Goal: Find specific page/section

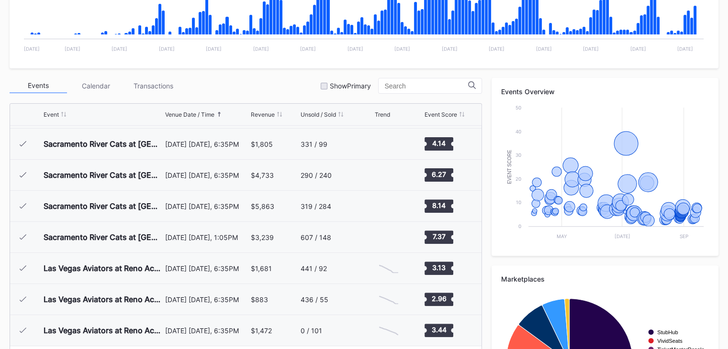
scroll to position [374, 0]
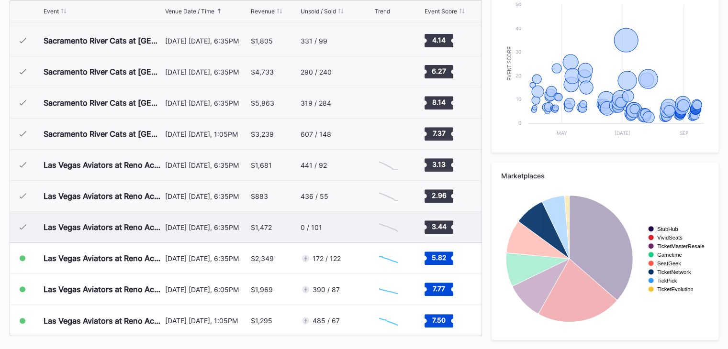
click at [335, 229] on div "0 / 101" at bounding box center [336, 227] width 71 height 31
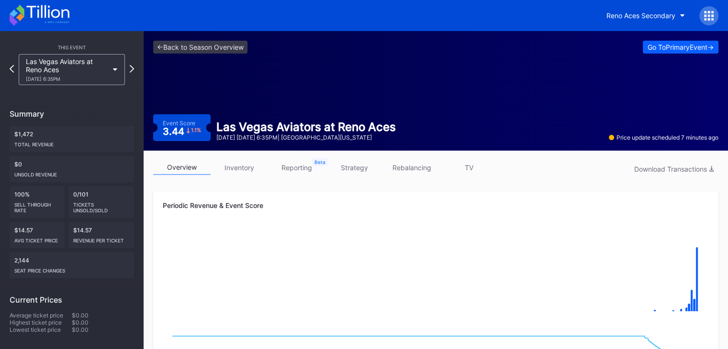
click at [63, 12] on icon at bounding box center [40, 15] width 60 height 21
click at [63, 12] on body "Reno Aces Secondary This Event [GEOGRAPHIC_DATA] Aviators at [GEOGRAPHIC_DATA] …" at bounding box center [364, 174] width 728 height 349
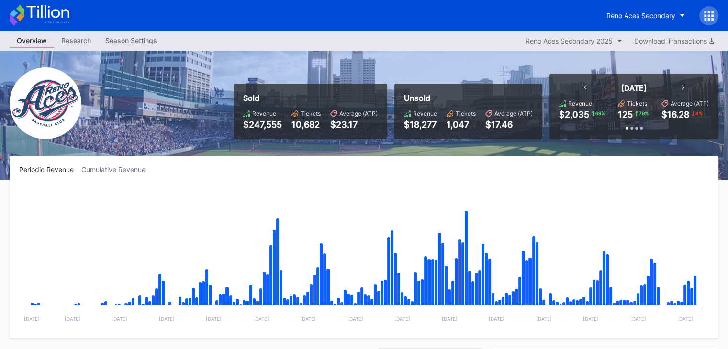
click at [53, 16] on icon at bounding box center [47, 11] width 43 height 13
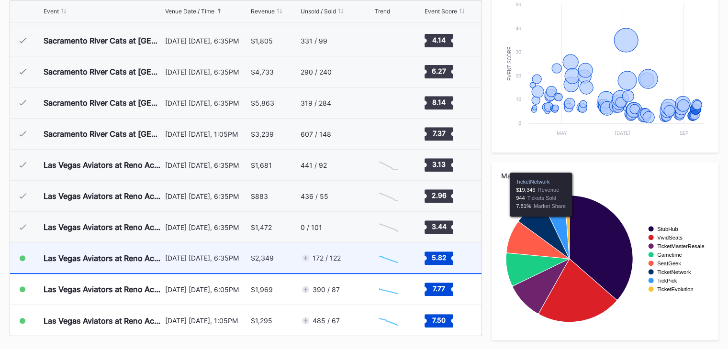
click at [353, 258] on div "172 / 122" at bounding box center [336, 258] width 71 height 30
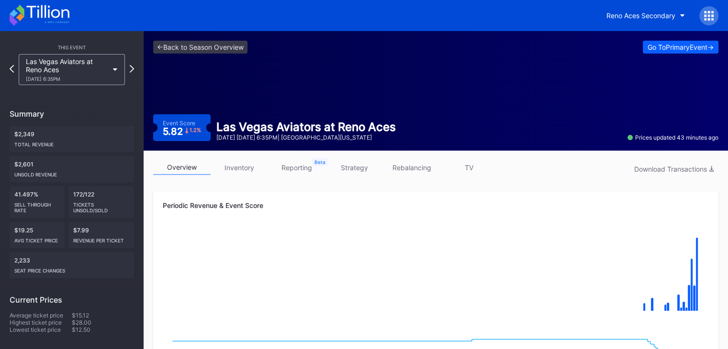
click at [48, 22] on icon at bounding box center [40, 15] width 60 height 21
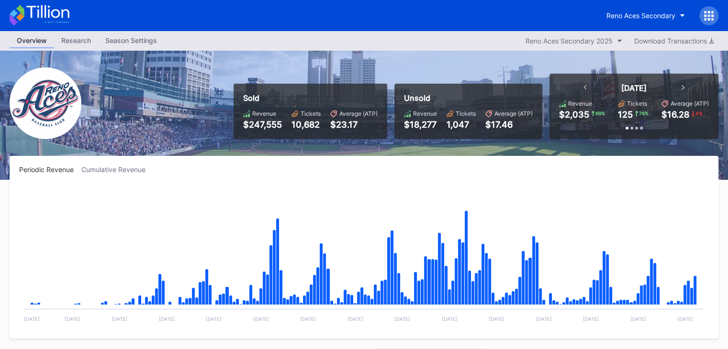
scroll to position [2051, 0]
